Goal: Task Accomplishment & Management: Use online tool/utility

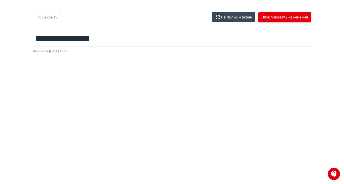
click at [311, 18] on button "Опубликовать изменения" at bounding box center [285, 17] width 53 height 10
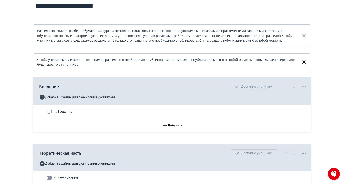
scroll to position [95, 0]
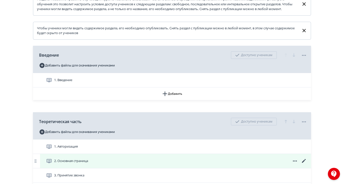
click at [88, 163] on span "2. Основная страница" at bounding box center [71, 160] width 34 height 5
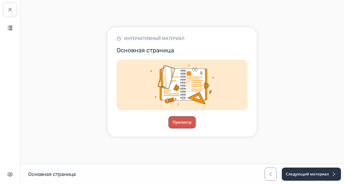
click at [196, 128] on button "Просмотр" at bounding box center [182, 122] width 27 height 12
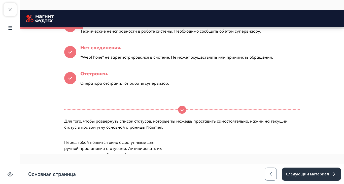
scroll to position [726, 0]
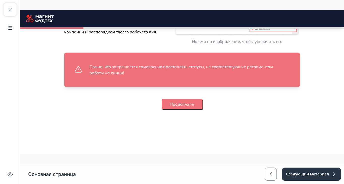
click at [203, 109] on button "Продолжить" at bounding box center [182, 104] width 41 height 10
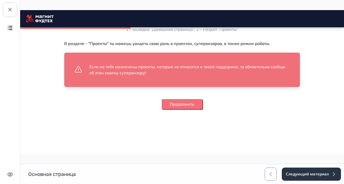
click at [203, 109] on button "Продолжить" at bounding box center [182, 104] width 41 height 10
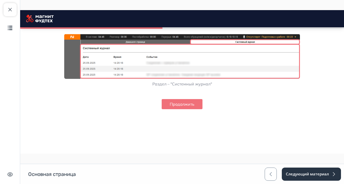
scroll to position [1076, 0]
click at [203, 109] on button "Продолжить" at bounding box center [182, 104] width 41 height 10
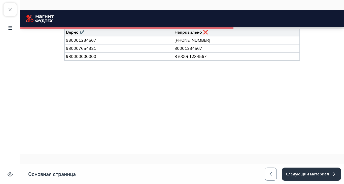
scroll to position [1572, 0]
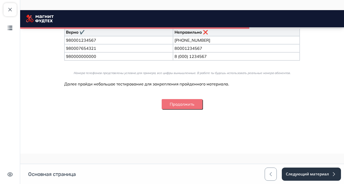
click at [203, 109] on button "Продолжить" at bounding box center [182, 104] width 41 height 10
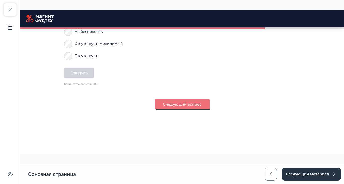
click at [210, 109] on button "Следующий вопрос" at bounding box center [182, 104] width 55 height 10
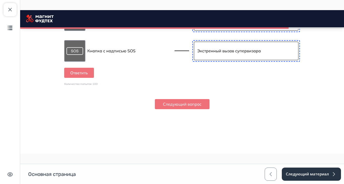
scroll to position [2023, 0]
click at [210, 109] on button "Следующий вопрос" at bounding box center [182, 104] width 55 height 10
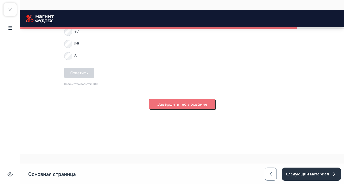
click at [216, 109] on button "Завершить тестирование" at bounding box center [182, 104] width 66 height 10
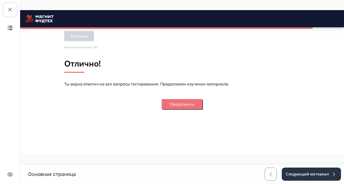
click at [203, 109] on button "Продолжить" at bounding box center [182, 104] width 41 height 10
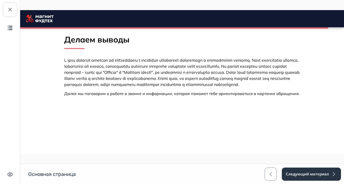
scroll to position [2181, 0]
click at [11, 10] on span "button" at bounding box center [10, 10] width 6 height 6
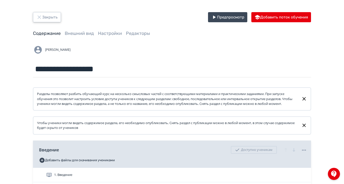
click at [42, 17] on icon "button" at bounding box center [39, 17] width 6 height 6
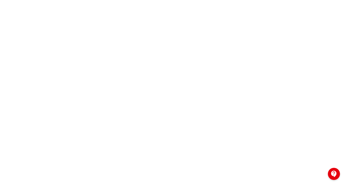
scroll to position [90, 0]
